Goal: Task Accomplishment & Management: Use online tool/utility

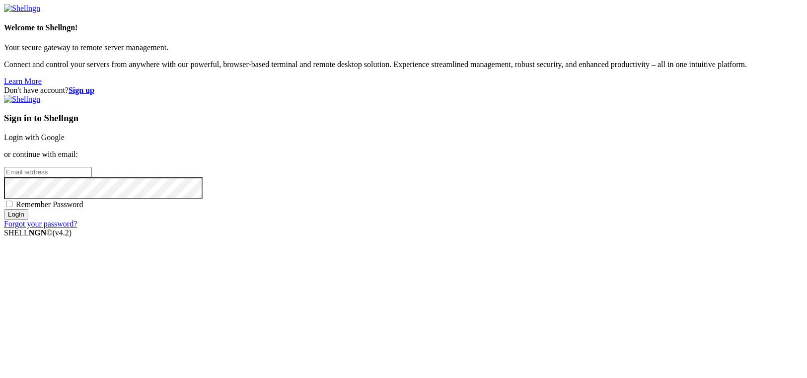
click at [65, 141] on link "Login with Google" at bounding box center [34, 137] width 61 height 8
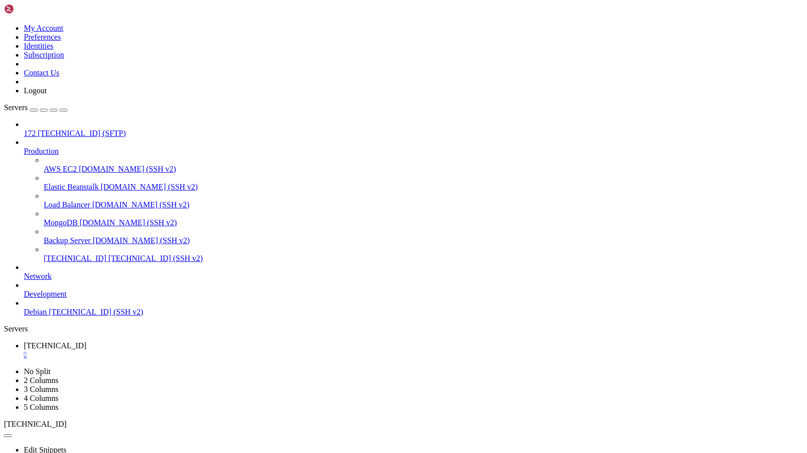
click at [24, 129] on icon at bounding box center [24, 129] width 0 height 0
type input "/root"
click at [86, 342] on span "[TECHNICAL_ID]" at bounding box center [55, 346] width 63 height 8
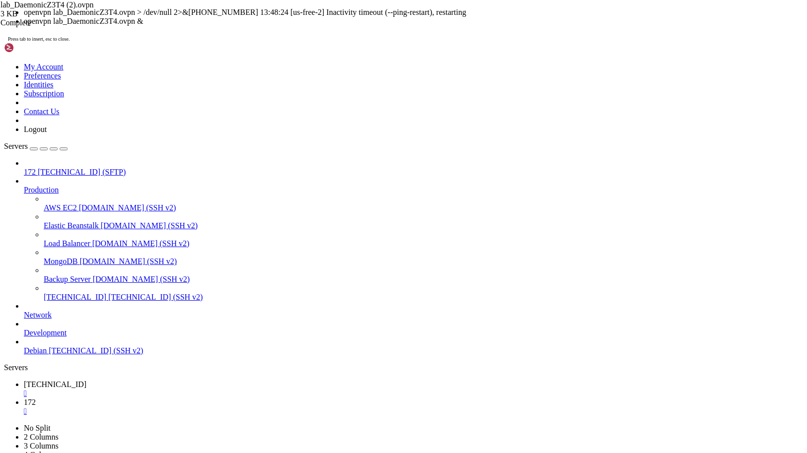
scroll to position [4352, 0]
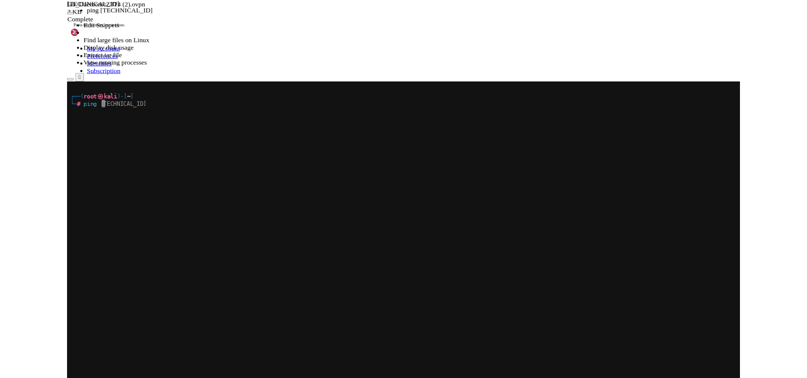
scroll to position [0, 0]
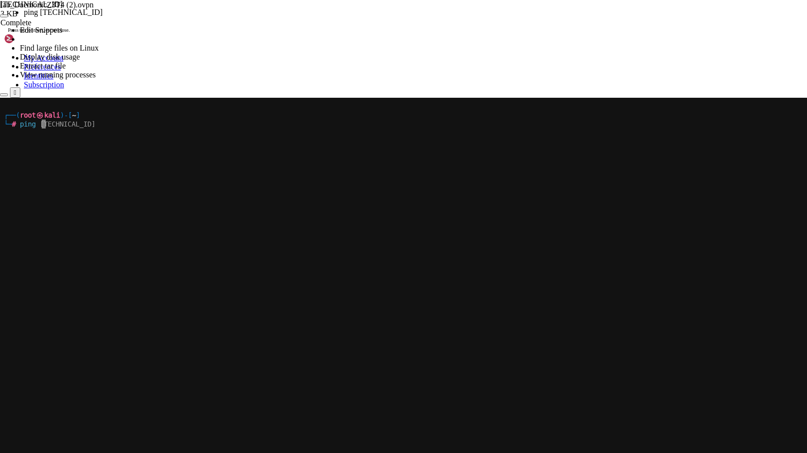
click at [179, 124] on x-row "└─ # p i n g [TECHNICAL_ID]" at bounding box center [402, 124] width 797 height 9
click at [121, 149] on div "┌──( root ㉿ kali )-[ ~ ] └─ # p i n g [TECHNICAL_ID]" at bounding box center [402, 319] width 797 height 442
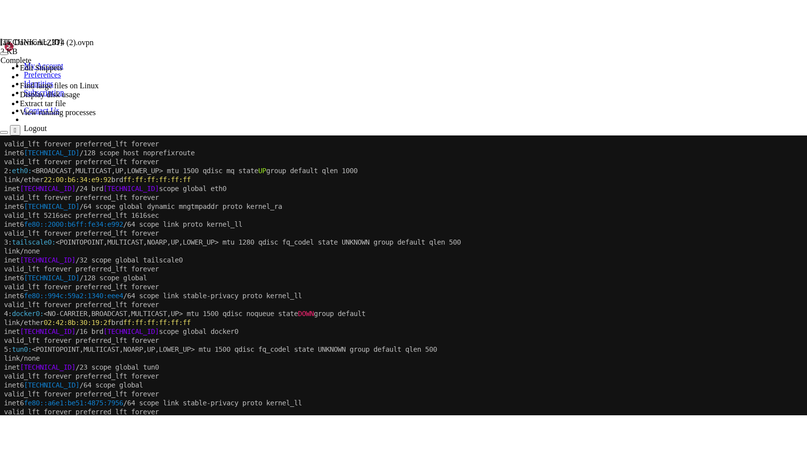
scroll to position [45, 0]
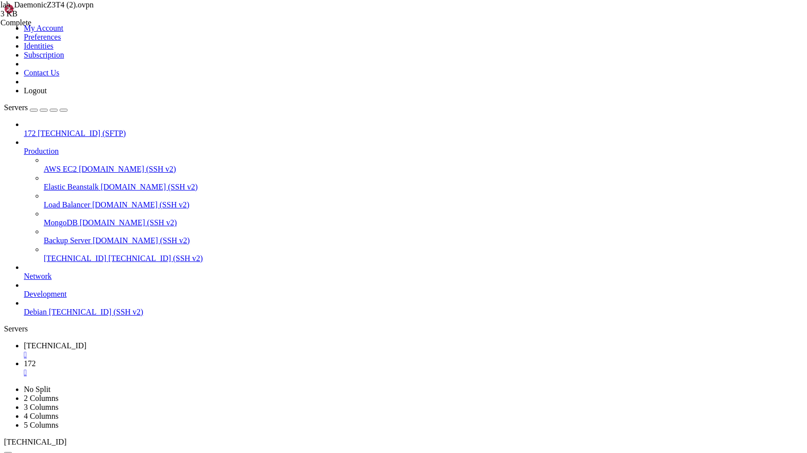
click at [84, 317] on div "172 [TECHNICAL_ID] (SFTP) Production AWS EC2 [DOMAIN_NAME] (SSH v2) Elastic Bea…" at bounding box center [403, 218] width 799 height 197
click at [36, 359] on span "172" at bounding box center [30, 363] width 12 height 8
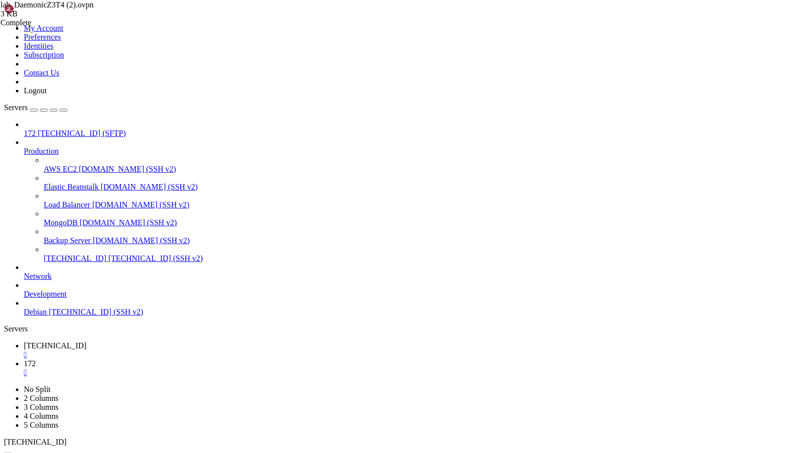
scroll to position [268, 0]
click at [231, 368] on div "" at bounding box center [413, 372] width 779 height 9
click at [47, 129] on span "[TECHNICAL_ID] (SFTP)" at bounding box center [82, 133] width 88 height 8
click at [86, 342] on span "[TECHNICAL_ID]" at bounding box center [55, 346] width 63 height 8
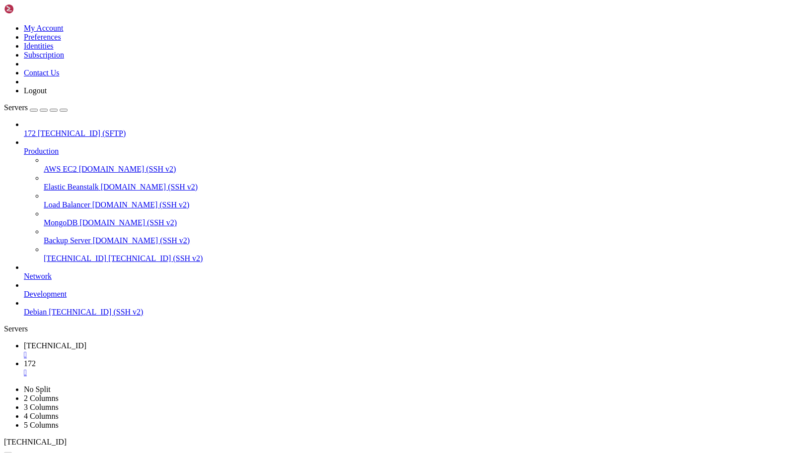
type input "/root"
click at [215, 359] on link "172 " at bounding box center [413, 368] width 779 height 18
click at [161, 342] on link "[TECHNICAL_ID] " at bounding box center [413, 351] width 779 height 18
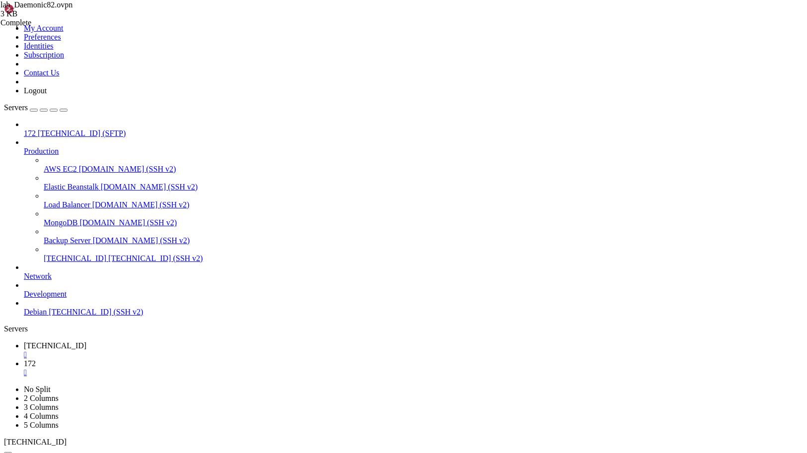
scroll to position [0, 0]
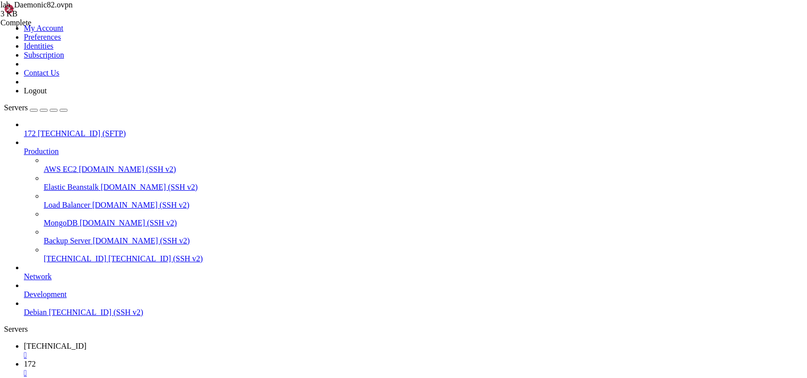
scroll to position [197, 0]
